Goal: Check status: Check status

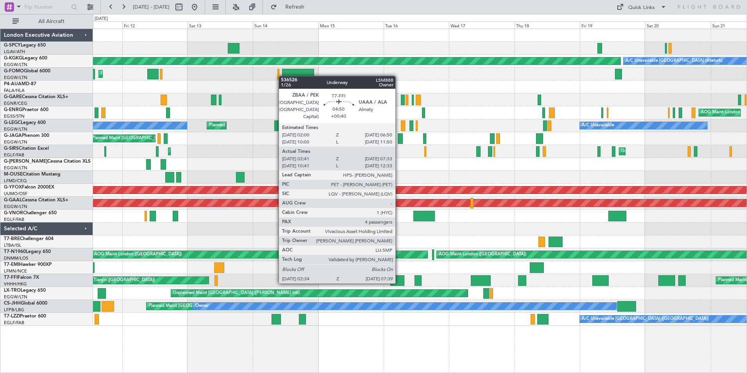
click at [399, 282] on div at bounding box center [397, 280] width 14 height 11
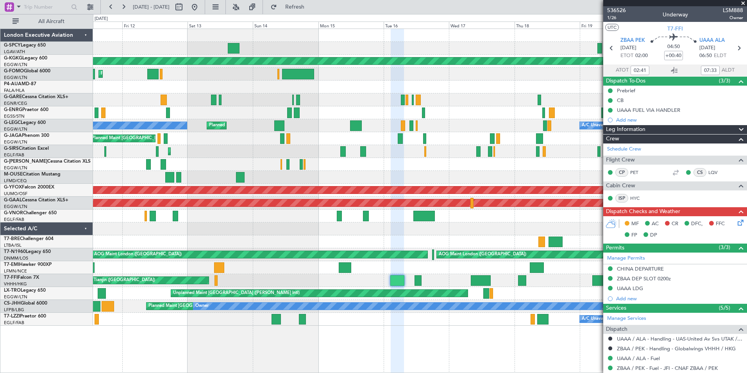
click at [743, 3] on span at bounding box center [744, 3] width 8 height 7
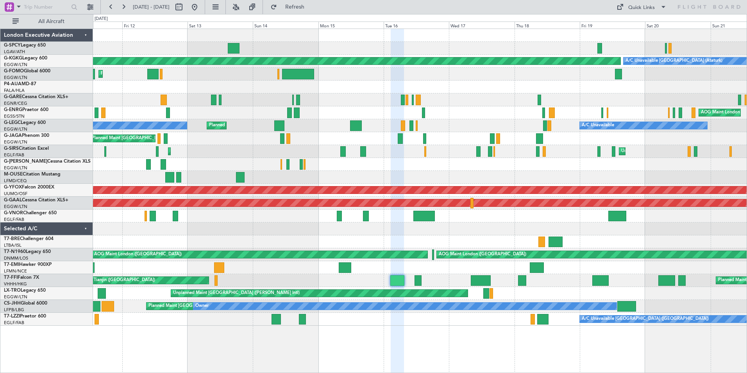
type input "0"
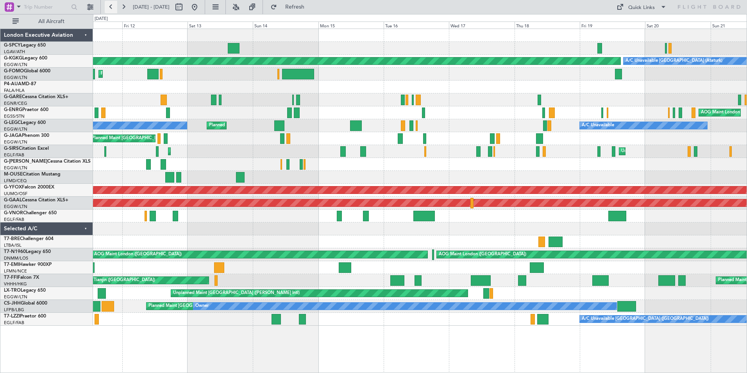
click at [110, 7] on button at bounding box center [111, 7] width 13 height 13
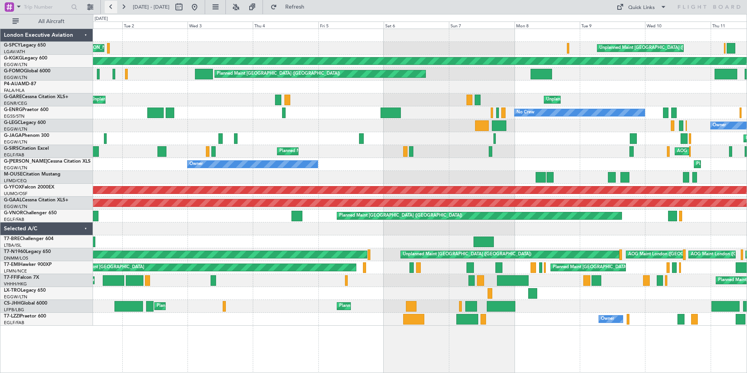
click at [112, 5] on button at bounding box center [111, 7] width 13 height 13
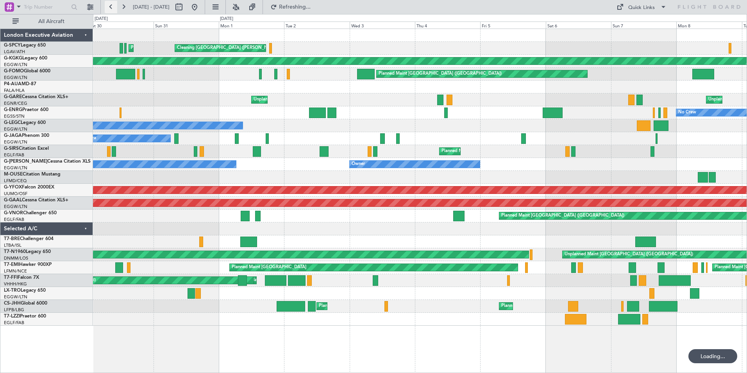
click at [112, 5] on button at bounding box center [111, 7] width 13 height 13
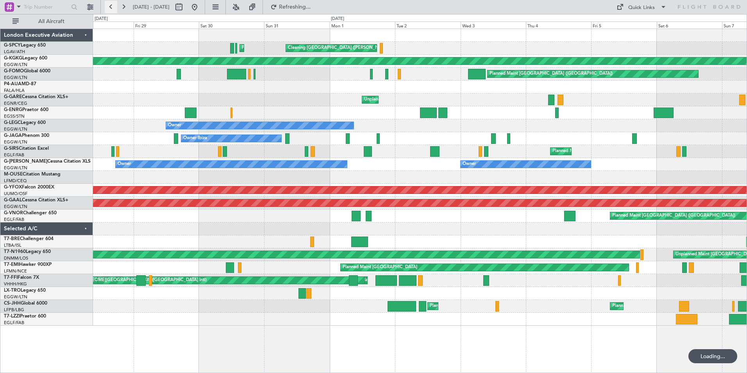
click at [112, 5] on button at bounding box center [111, 7] width 13 height 13
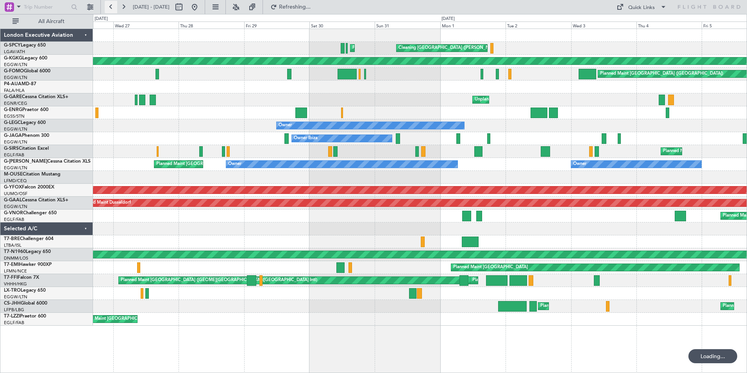
click at [112, 5] on button at bounding box center [111, 7] width 13 height 13
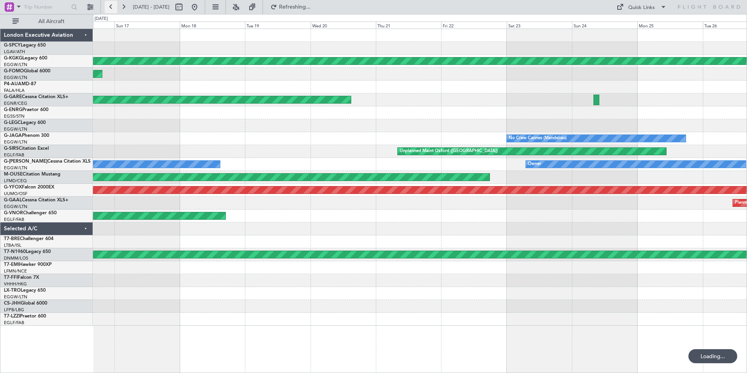
click at [112, 5] on button at bounding box center [111, 7] width 13 height 13
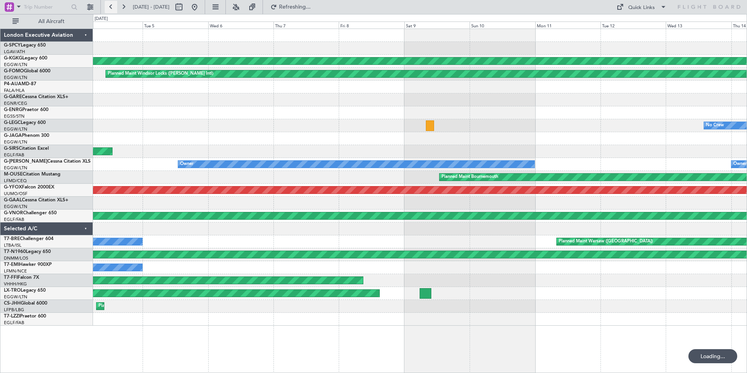
click at [112, 5] on button at bounding box center [111, 7] width 13 height 13
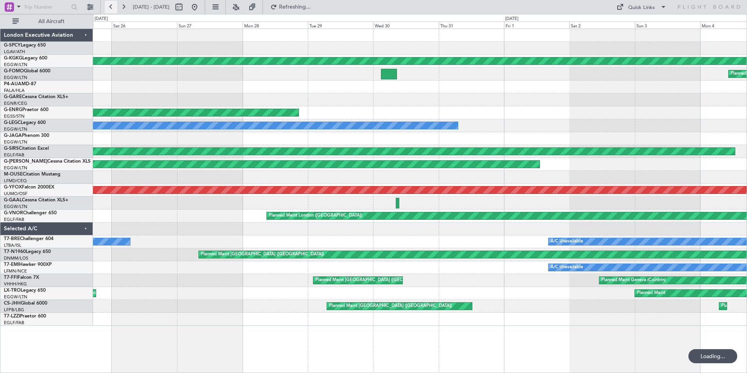
click at [112, 5] on button at bounding box center [111, 7] width 13 height 13
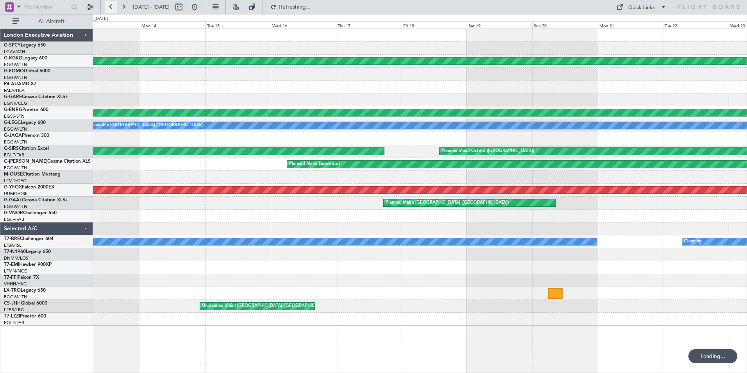
click at [112, 5] on button at bounding box center [111, 7] width 13 height 13
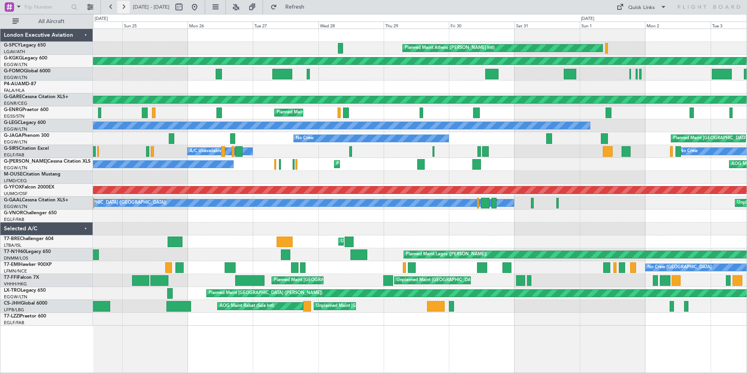
click at [121, 6] on button at bounding box center [123, 7] width 13 height 13
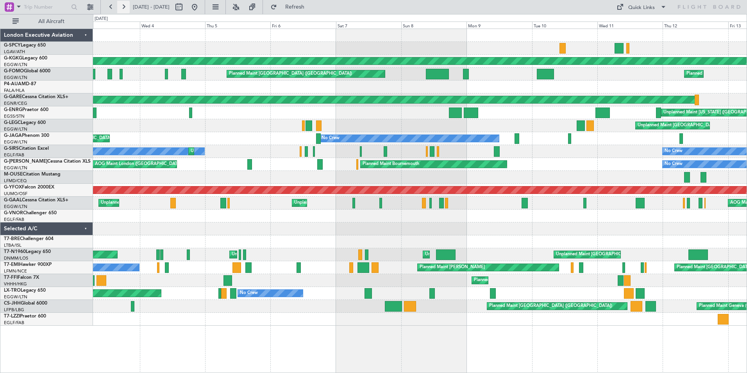
click at [122, 6] on button at bounding box center [123, 7] width 13 height 13
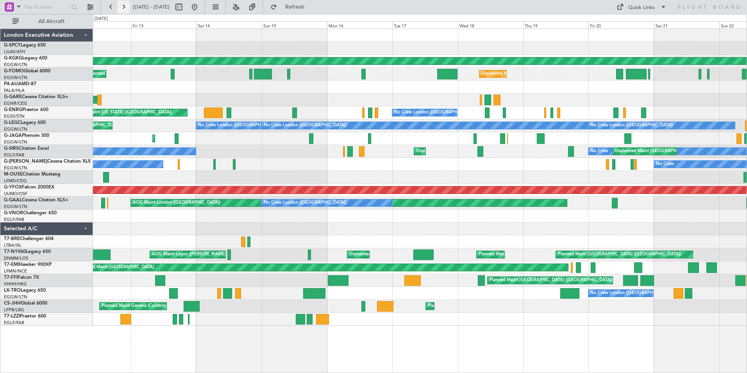
click at [122, 6] on button at bounding box center [123, 7] width 13 height 13
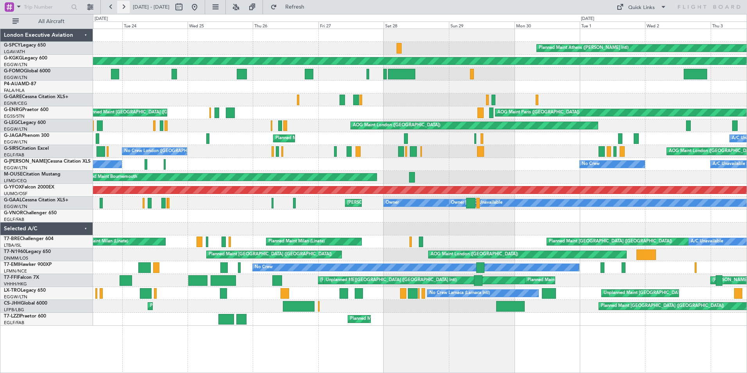
click at [122, 6] on button at bounding box center [123, 7] width 13 height 13
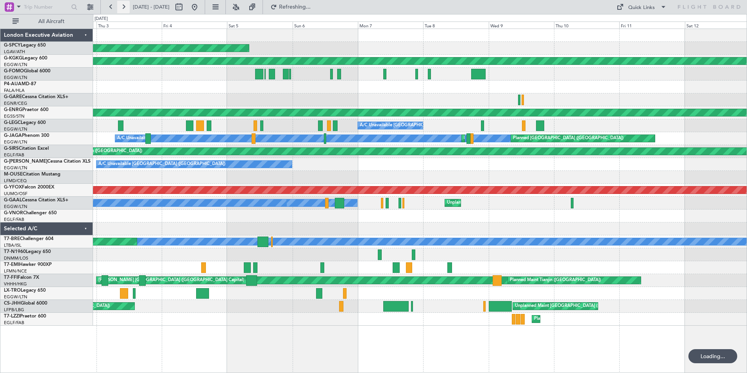
click at [122, 6] on button at bounding box center [123, 7] width 13 height 13
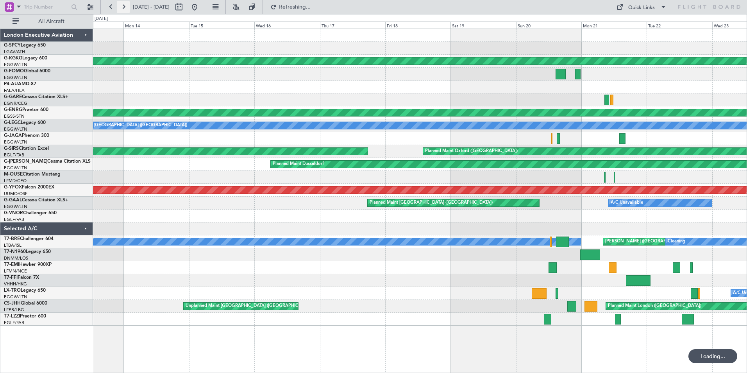
click at [122, 6] on button at bounding box center [123, 7] width 13 height 13
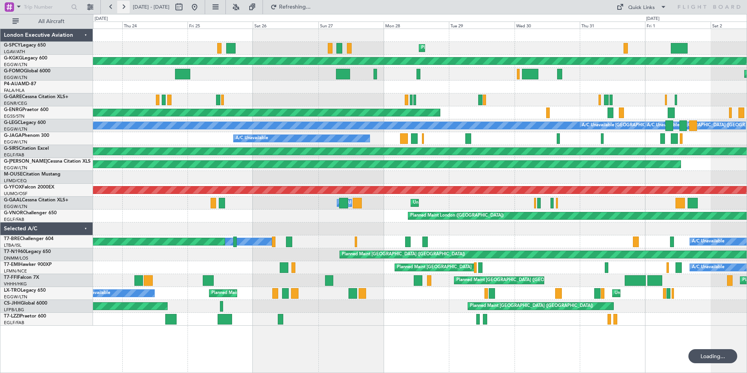
click at [122, 6] on button at bounding box center [123, 7] width 13 height 13
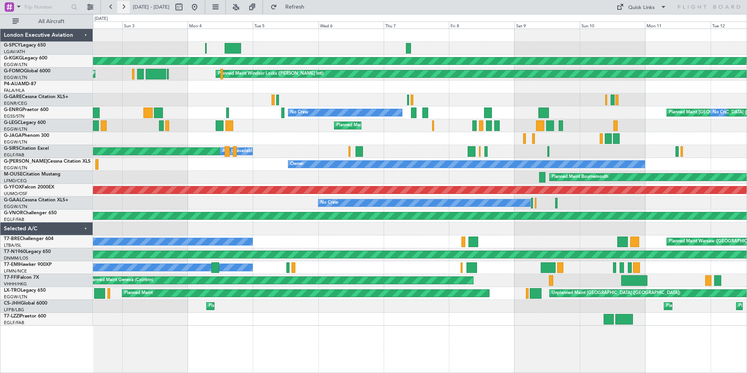
click at [126, 8] on button at bounding box center [123, 7] width 13 height 13
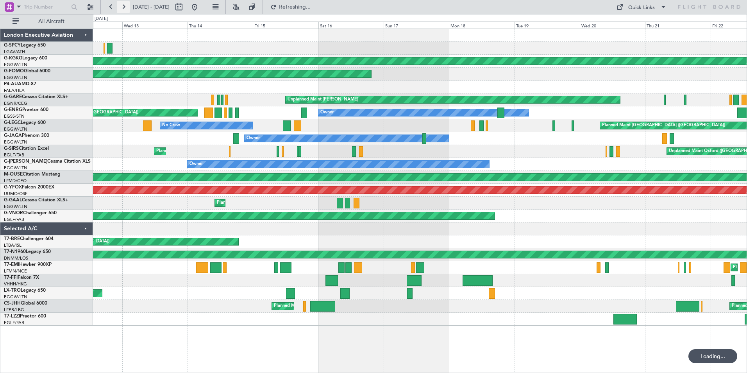
click at [126, 8] on button at bounding box center [123, 7] width 13 height 13
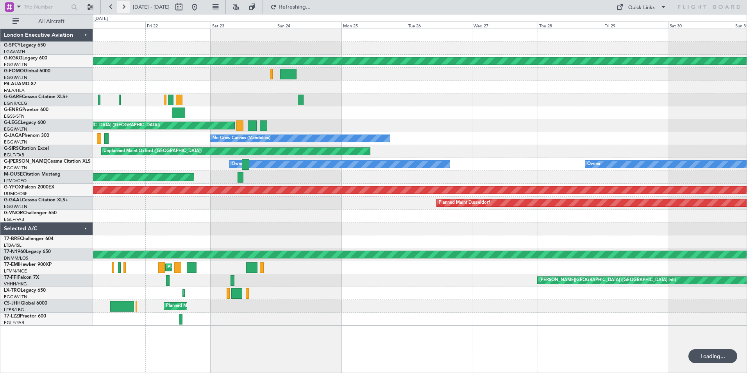
click at [126, 8] on button at bounding box center [123, 7] width 13 height 13
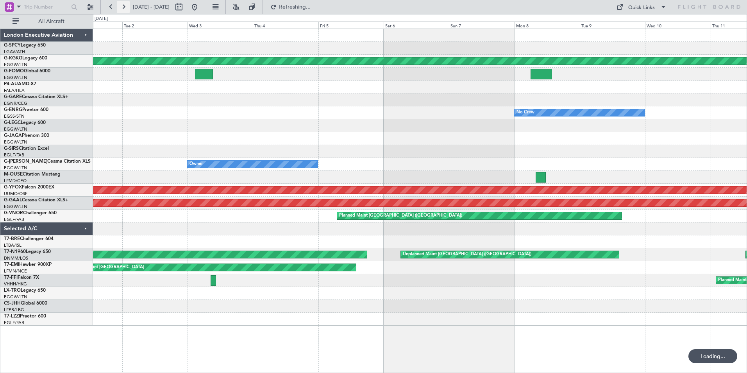
click at [126, 8] on button at bounding box center [123, 7] width 13 height 13
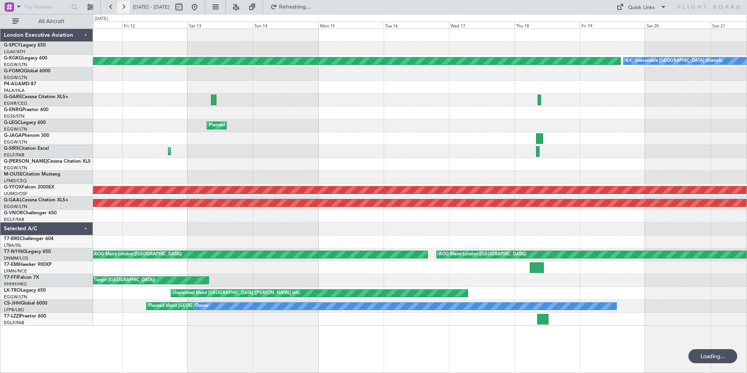
click at [126, 8] on button at bounding box center [123, 7] width 13 height 13
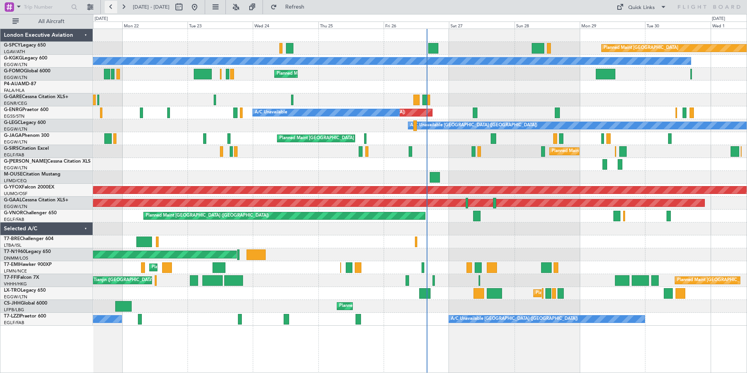
click at [114, 7] on button at bounding box center [111, 7] width 13 height 13
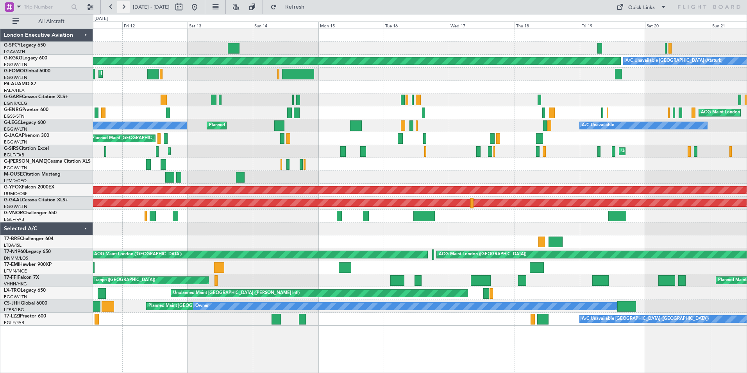
click at [124, 5] on button at bounding box center [123, 7] width 13 height 13
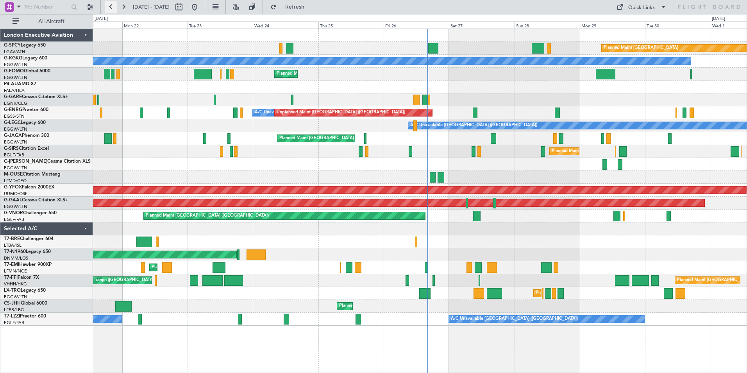
click at [111, 6] on button at bounding box center [111, 7] width 13 height 13
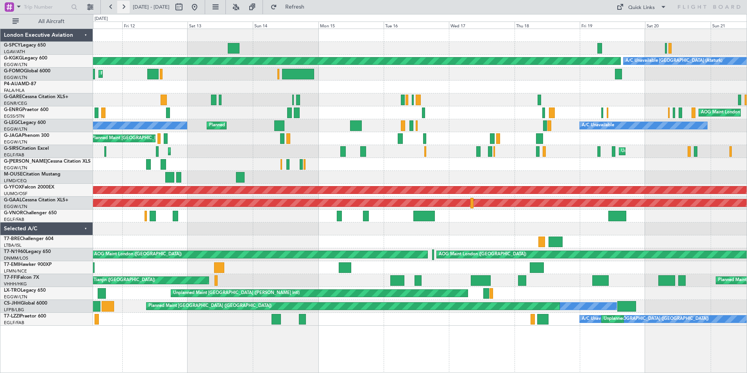
click at [124, 6] on button at bounding box center [123, 7] width 13 height 13
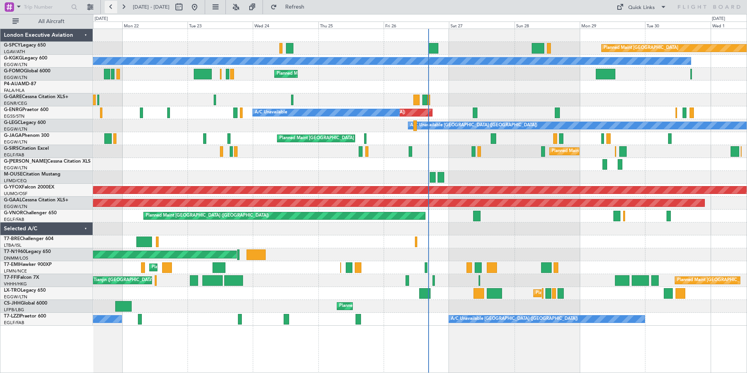
click at [111, 9] on button at bounding box center [111, 7] width 13 height 13
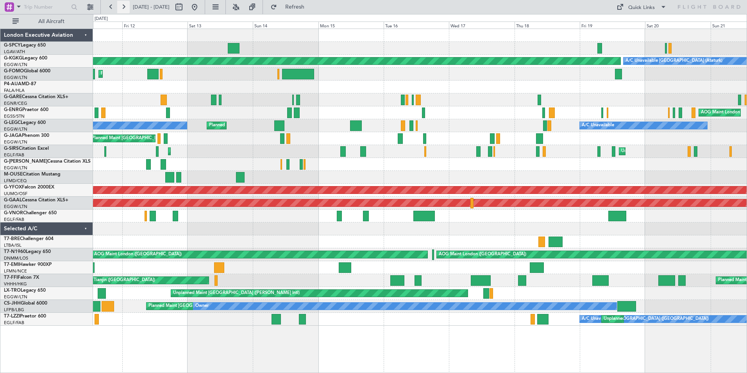
click at [124, 10] on button at bounding box center [123, 7] width 13 height 13
